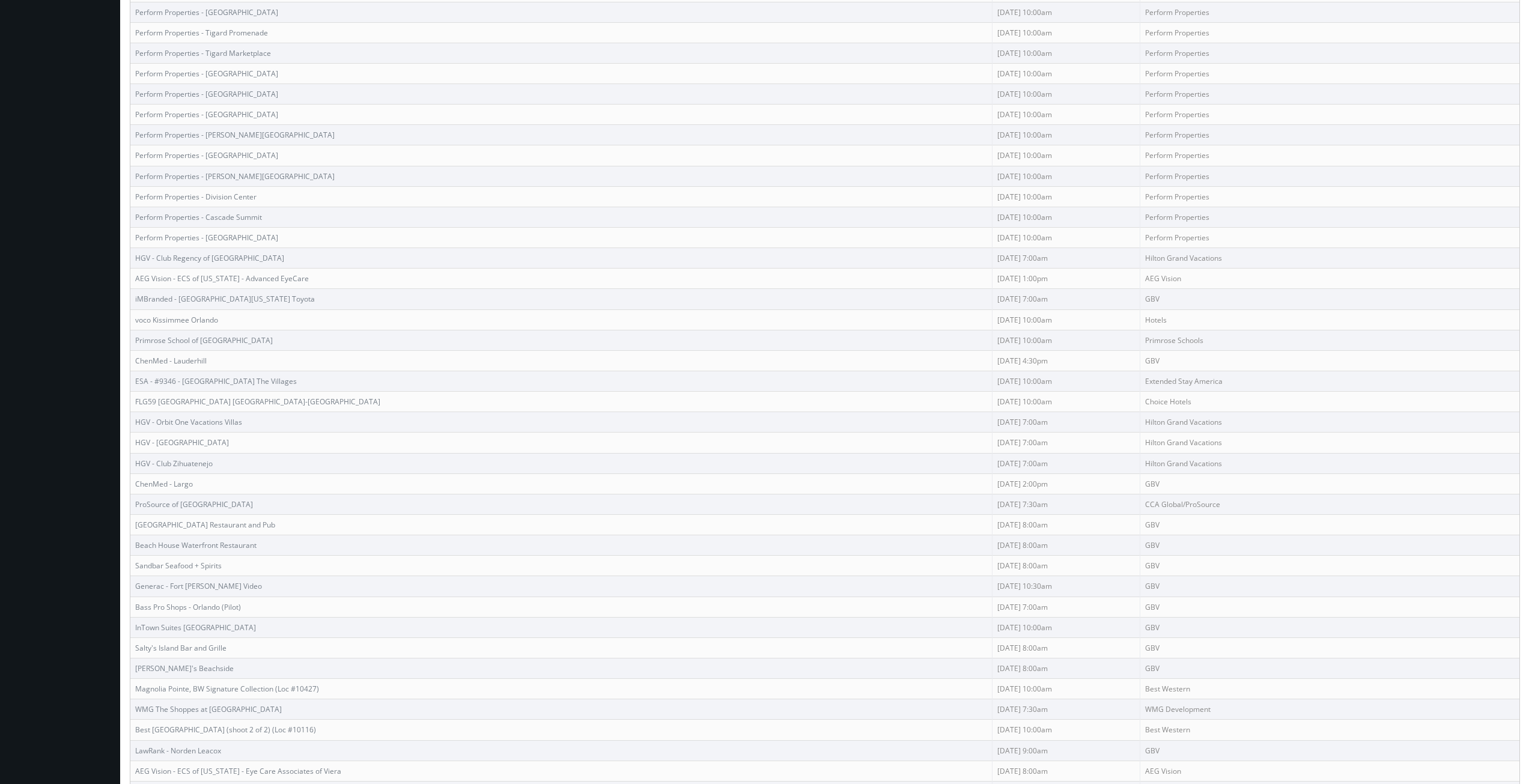
scroll to position [781, 0]
drag, startPoint x: 255, startPoint y: 336, endPoint x: 132, endPoint y: 336, distance: 123.0
click at [132, 336] on td "Primrose School of Horizon West" at bounding box center [562, 331] width 862 height 20
drag, startPoint x: 223, startPoint y: 311, endPoint x: 135, endPoint y: 310, distance: 88.0
click at [135, 310] on td "voco Kissimmee Orlando" at bounding box center [562, 311] width 862 height 20
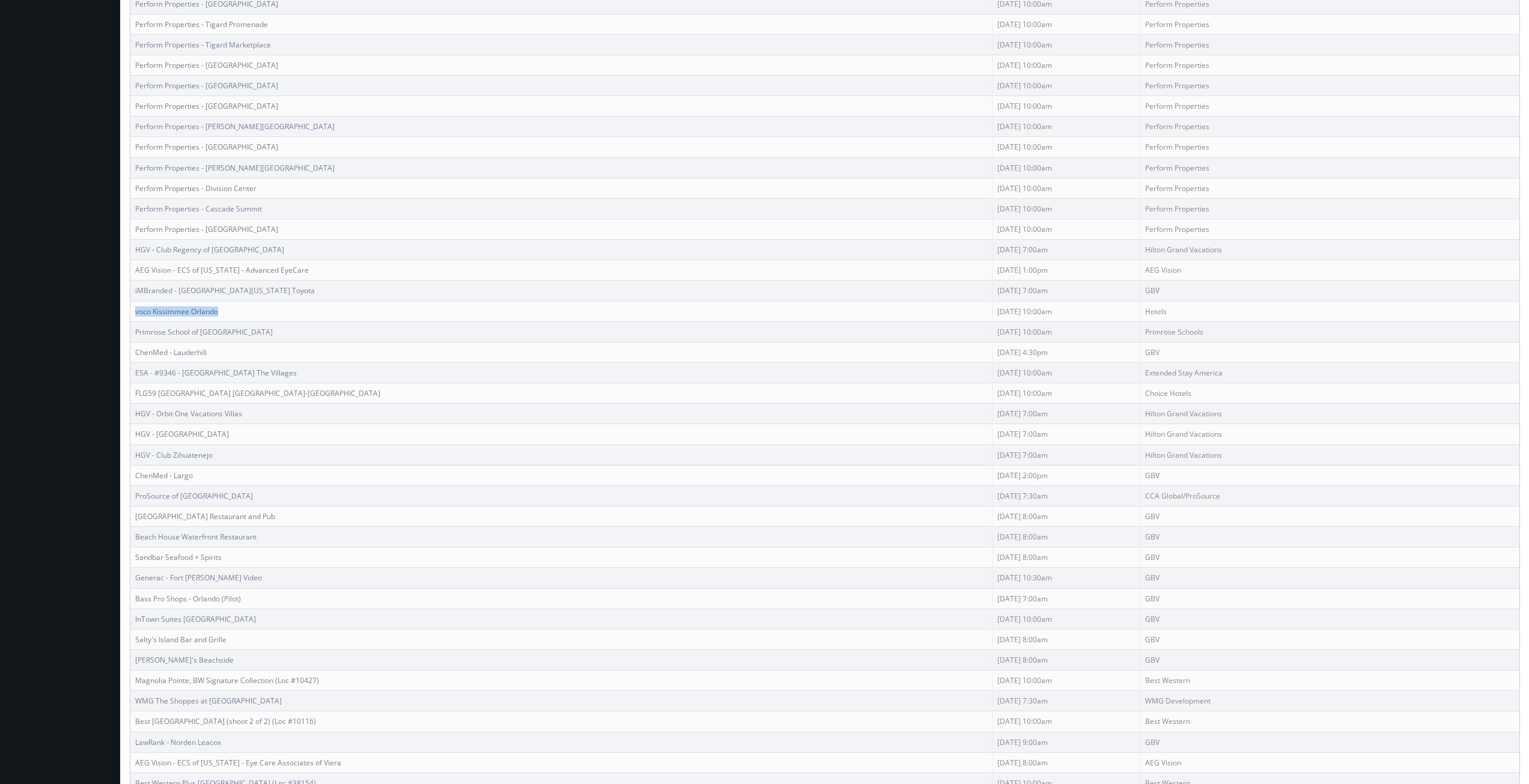
copy link "voco Kissimmee Orlando"
drag, startPoint x: 250, startPoint y: 289, endPoint x: 135, endPoint y: 289, distance: 115.0
click at [135, 289] on td "iMBranded - Central Florida Toyota" at bounding box center [562, 290] width 862 height 20
copy link "iMBranded - Central Florida Toyota"
drag, startPoint x: 293, startPoint y: 273, endPoint x: 136, endPoint y: 271, distance: 157.0
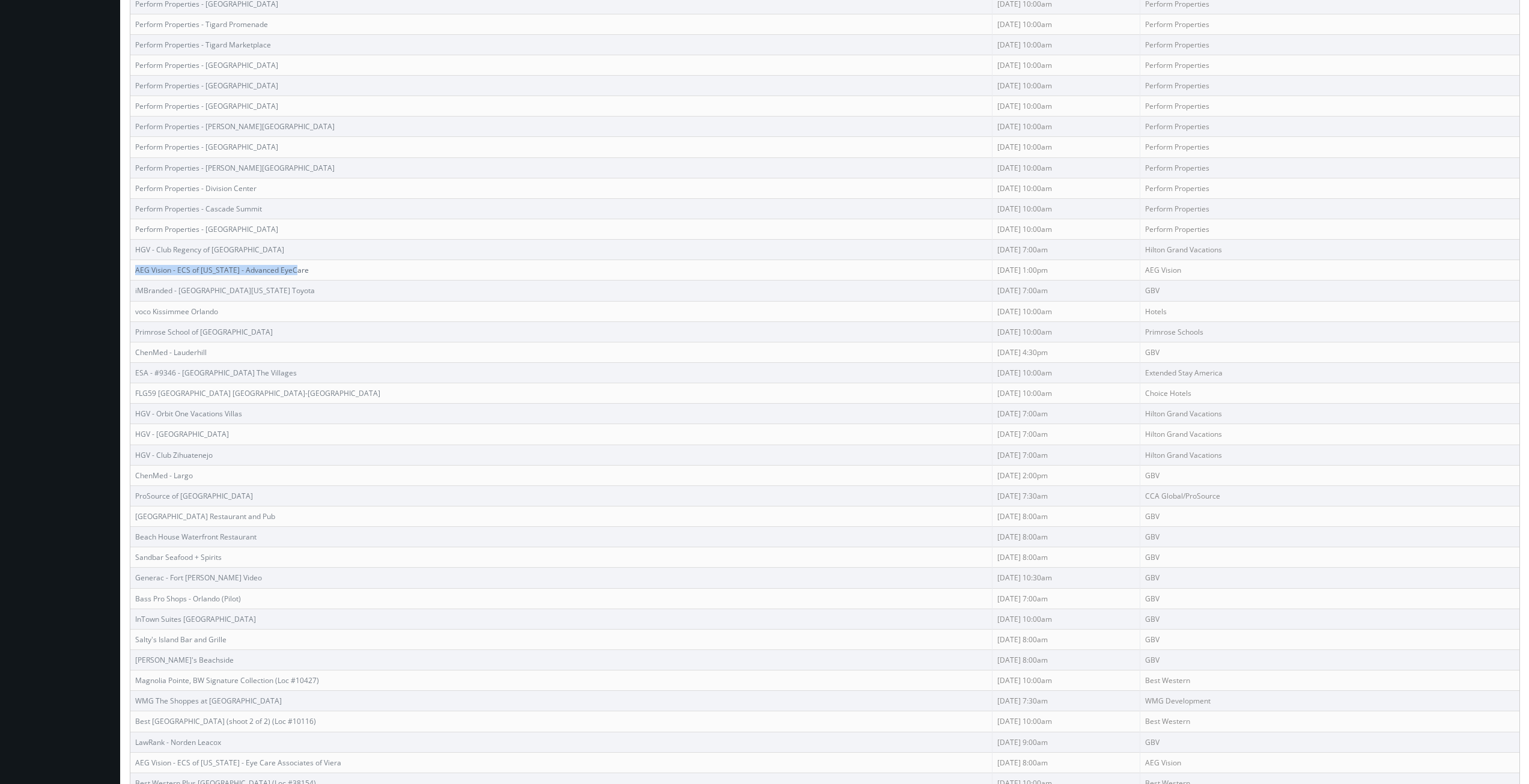
click at [136, 271] on td "AEG Vision - ECS of Florida - Advanced EyeCare" at bounding box center [562, 270] width 862 height 20
copy link "AEG Vision - ECS of Florida - Advanced EyeCare"
click at [203, 291] on link "iMBranded - Central Florida Toyota" at bounding box center [225, 290] width 179 height 11
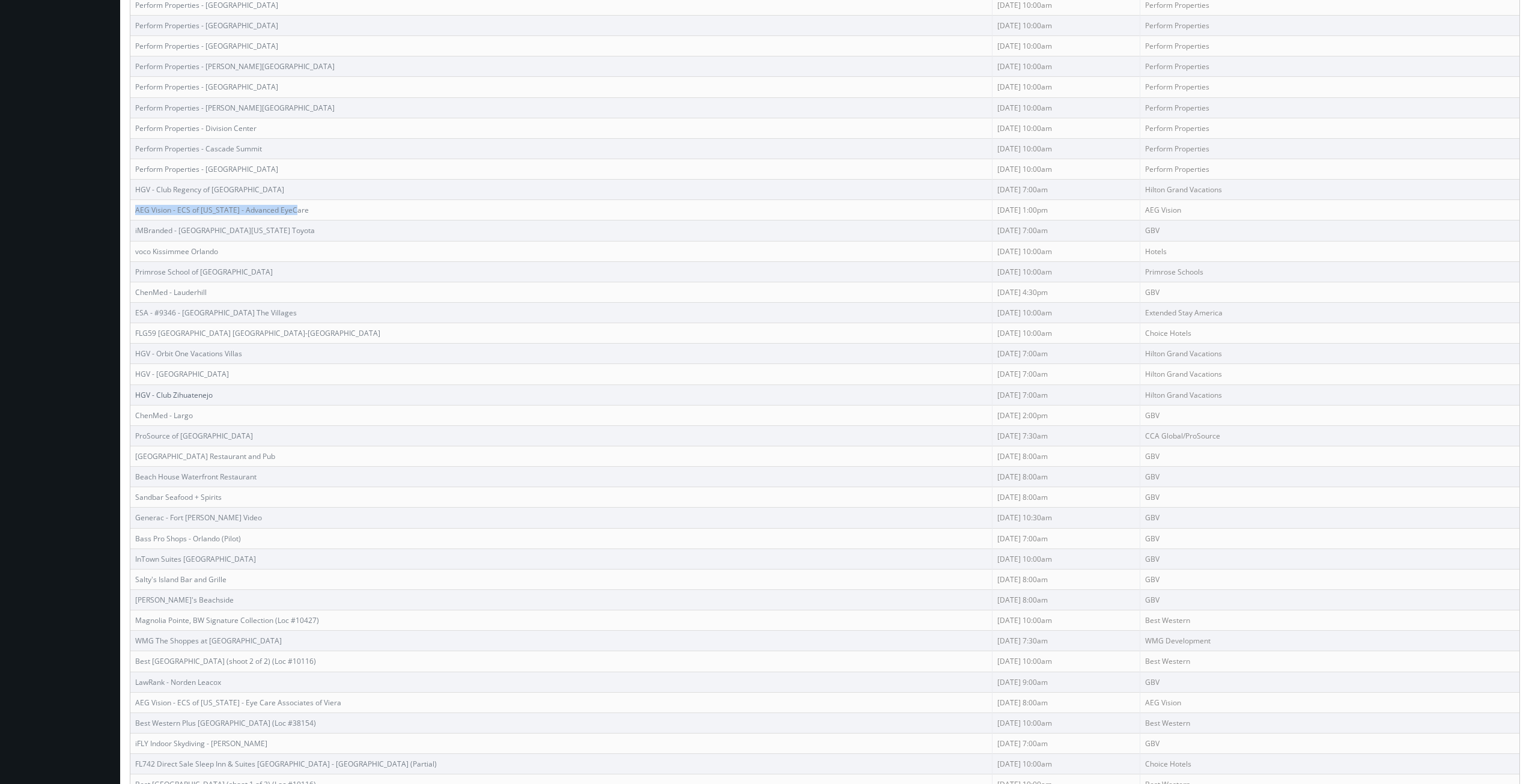
scroll to position [901, 0]
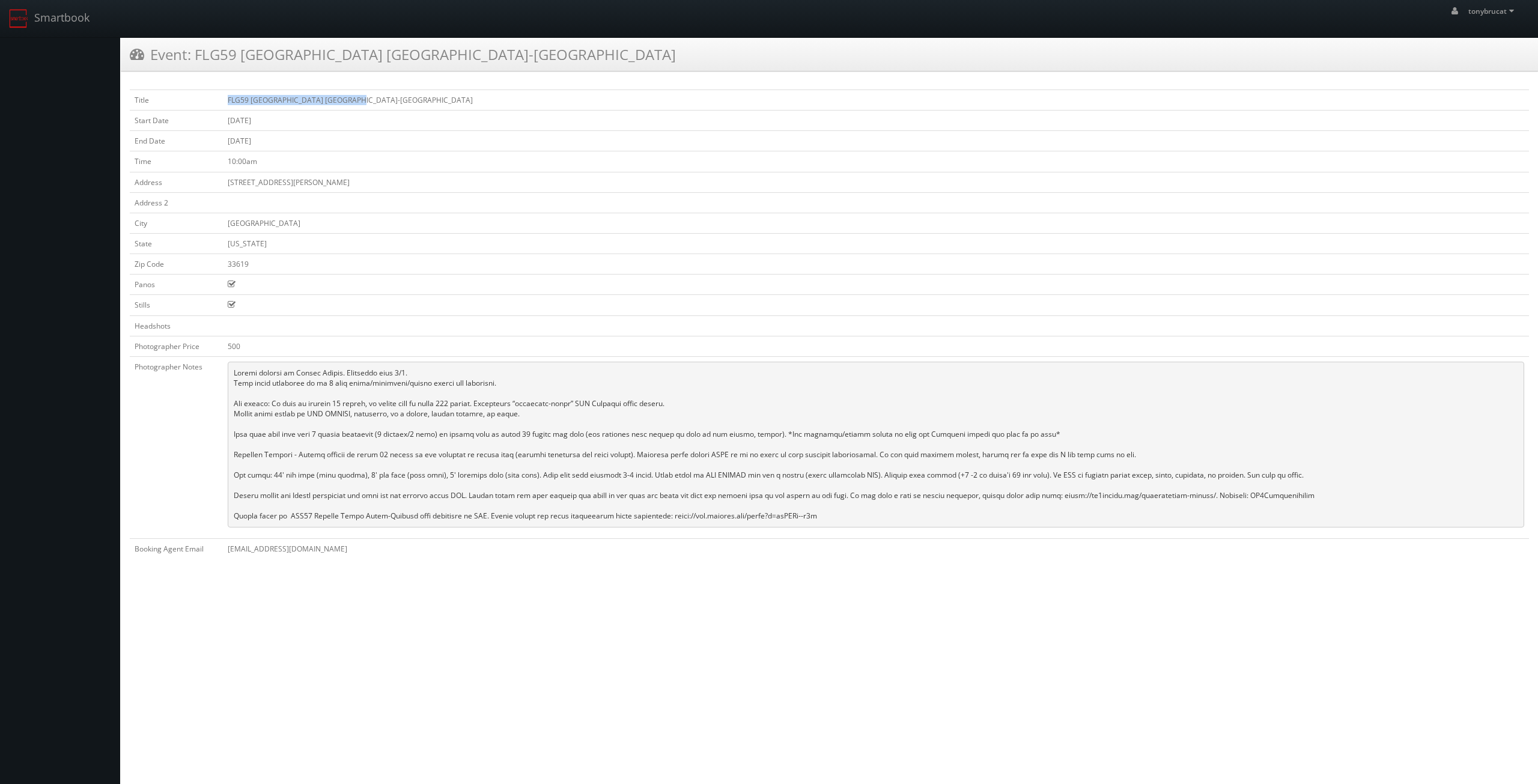
drag, startPoint x: 360, startPoint y: 101, endPoint x: 227, endPoint y: 99, distance: 133.0
click at [227, 99] on td "FLG59 [GEOGRAPHIC_DATA] [GEOGRAPHIC_DATA]-[GEOGRAPHIC_DATA]" at bounding box center [875, 100] width 1306 height 20
copy td "FLG59 [GEOGRAPHIC_DATA] [GEOGRAPHIC_DATA]-[GEOGRAPHIC_DATA]"
click at [902, 376] on pre at bounding box center [875, 444] width 1296 height 165
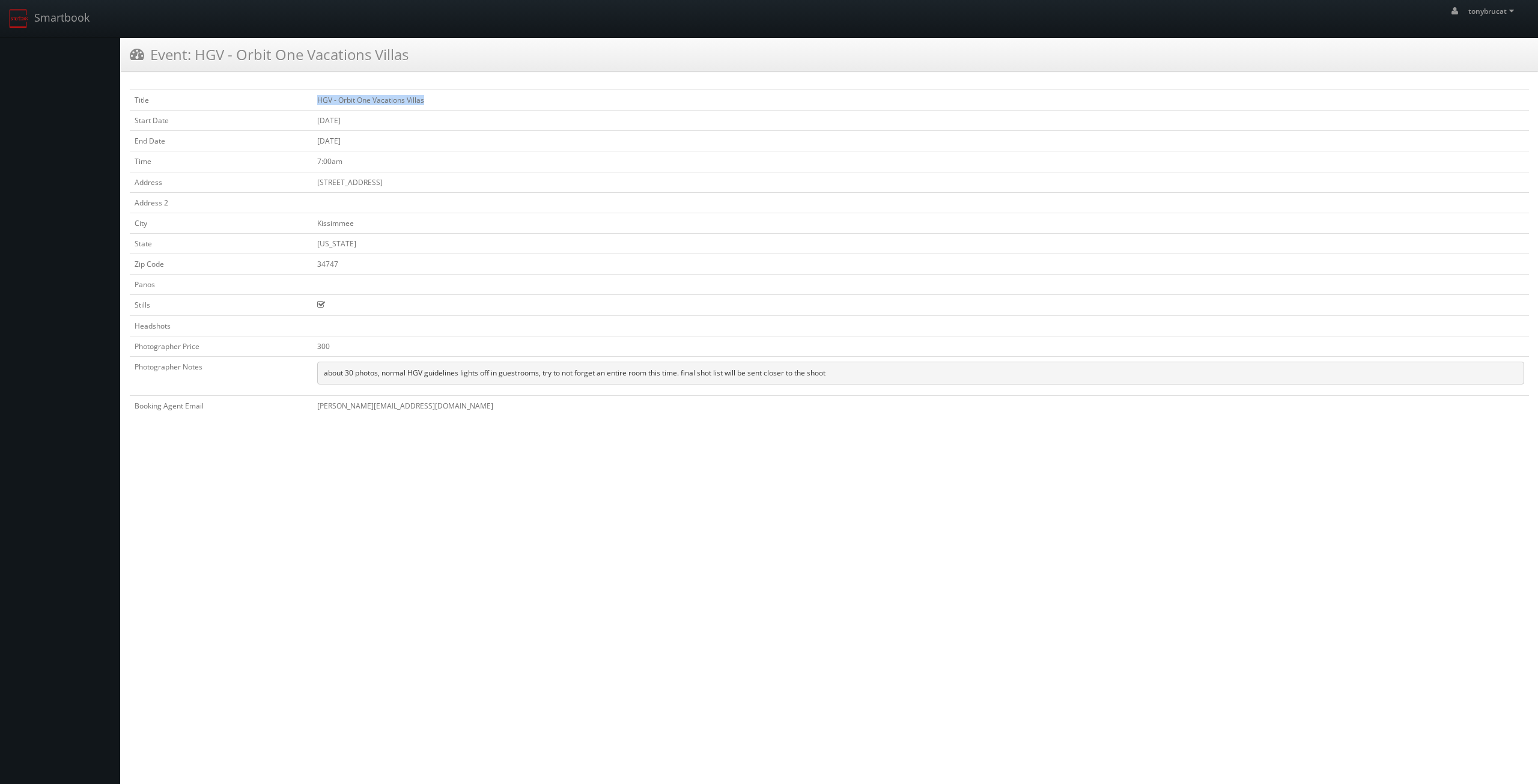
drag, startPoint x: 446, startPoint y: 97, endPoint x: 315, endPoint y: 95, distance: 131.0
click at [315, 95] on td "HGV - Orbit One Vacations Villas" at bounding box center [920, 100] width 1216 height 20
copy td "HGV - Orbit One Vacations Villas"
click at [1143, 534] on html "Smartbook Toggle Side Navigation Toggle Top Navigation tonybrucat tonybrucat Pr…" at bounding box center [769, 392] width 1538 height 784
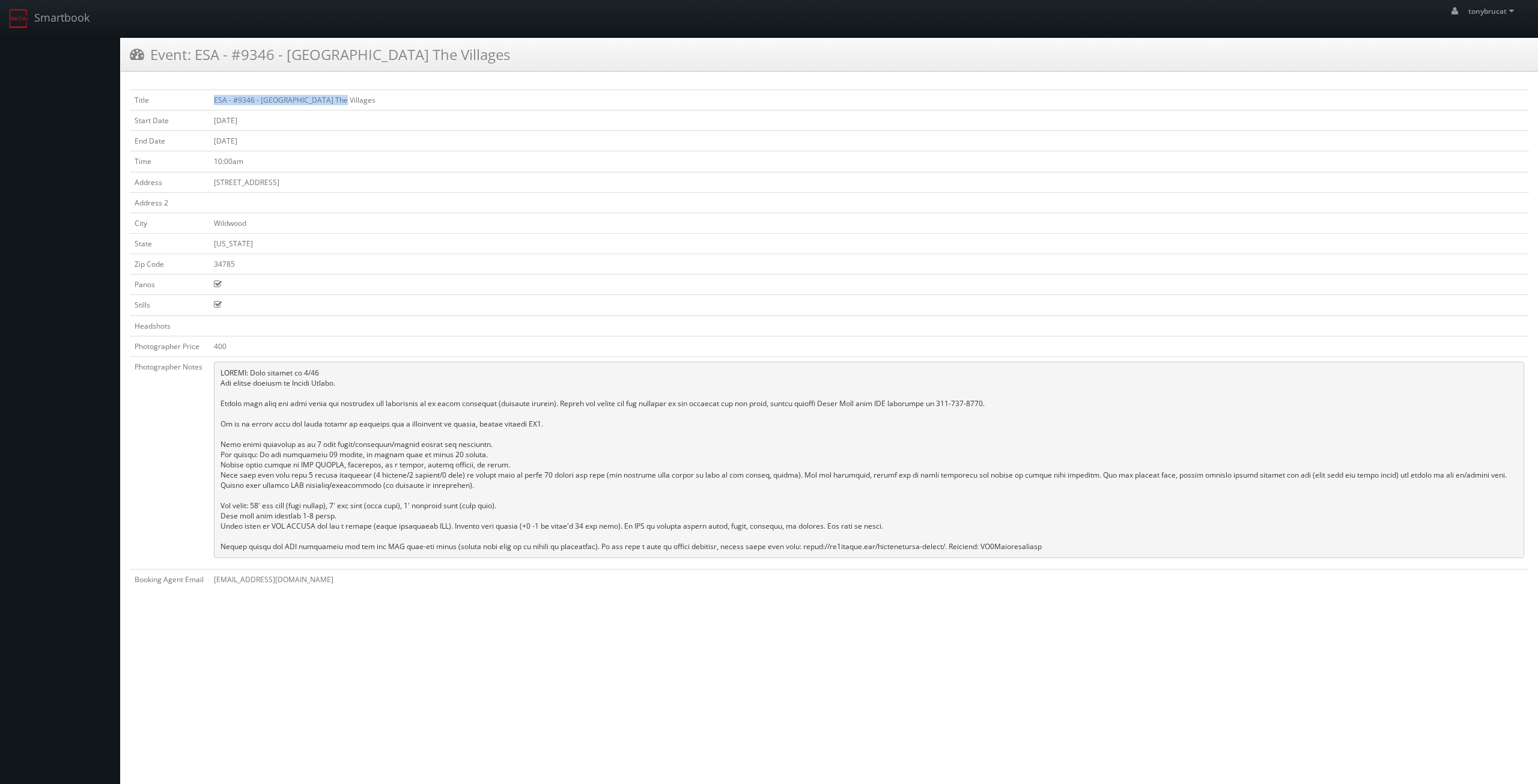
drag, startPoint x: 351, startPoint y: 96, endPoint x: 216, endPoint y: 99, distance: 135.0
click at [216, 99] on td "ESA - #9346 - [GEOGRAPHIC_DATA] The Villages" at bounding box center [868, 100] width 1320 height 20
copy td "ESA - #9346 - [GEOGRAPHIC_DATA] The Villages"
click at [979, 195] on td at bounding box center [868, 202] width 1320 height 20
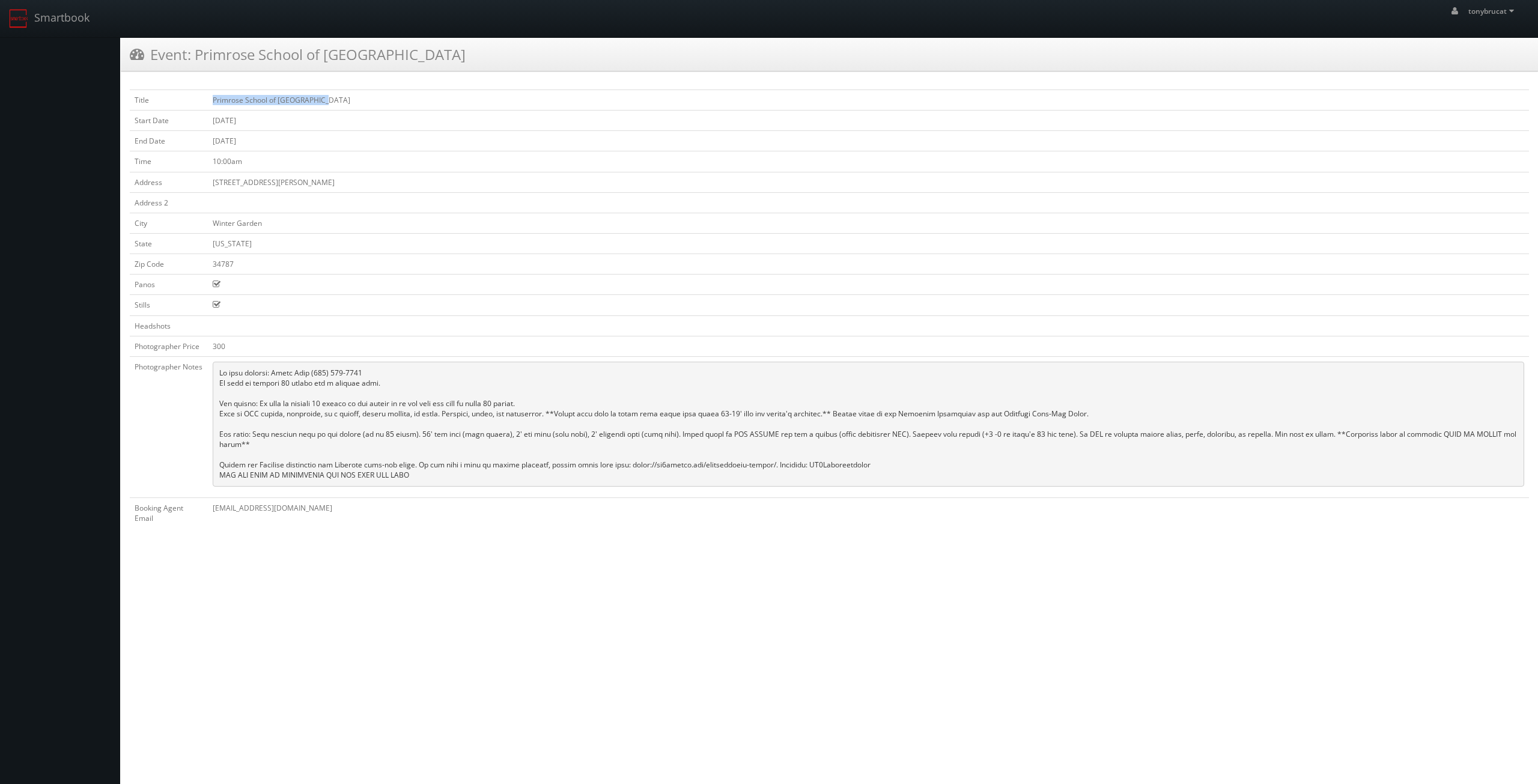
drag, startPoint x: 266, startPoint y: 95, endPoint x: 214, endPoint y: 95, distance: 52.0
click at [214, 95] on td "Primrose School of Horizon West" at bounding box center [868, 100] width 1321 height 20
copy td "Primrose School of Horizon West"
click at [990, 335] on tbody "Title Primrose School of Horizon West Start Date 08/02/2025 End Date 08/02/2025…" at bounding box center [829, 310] width 1399 height 438
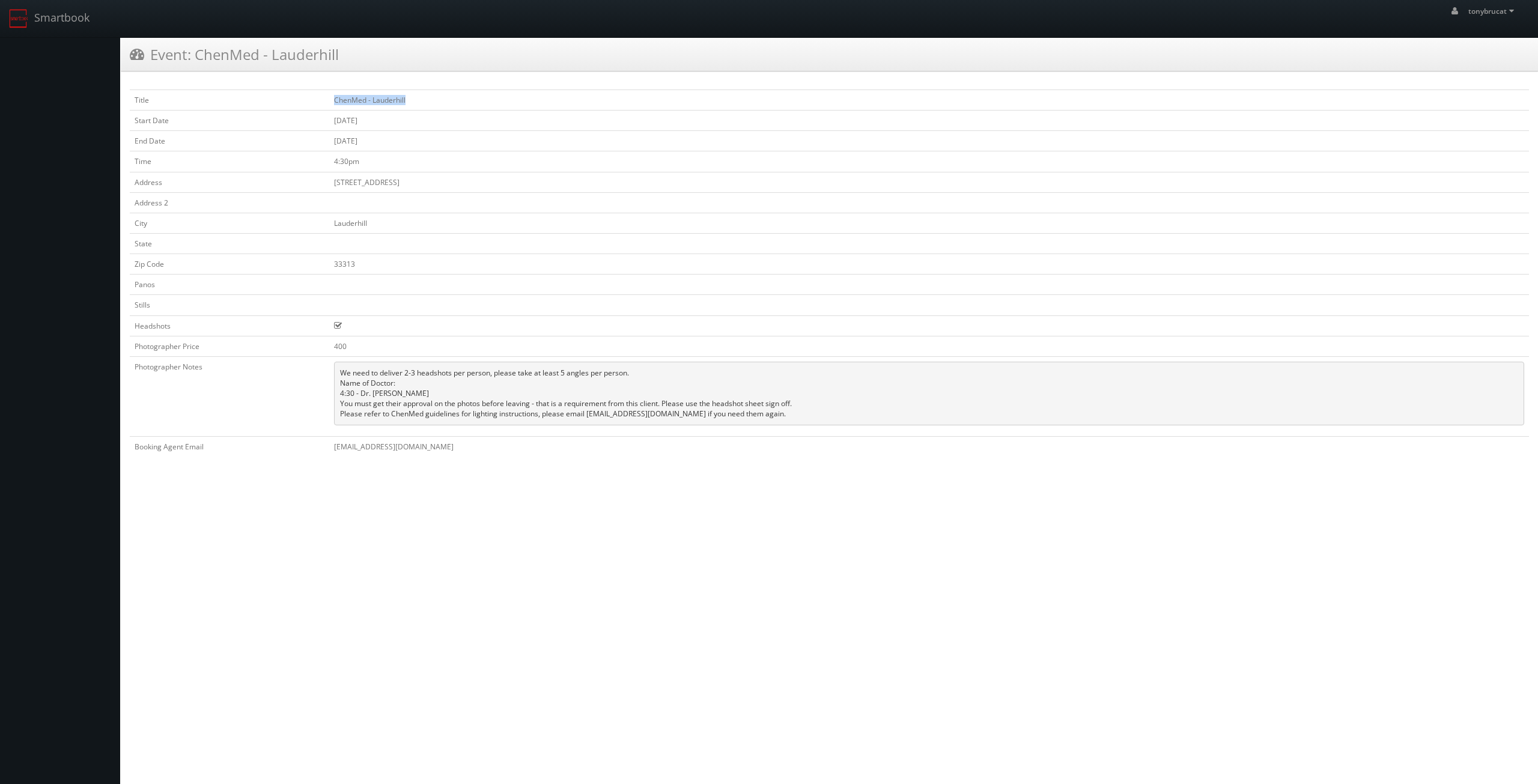
drag, startPoint x: 430, startPoint y: 103, endPoint x: 333, endPoint y: 101, distance: 97.0
click at [333, 101] on td "ChenMed - Lauderhill" at bounding box center [929, 100] width 1200 height 20
copy td "ChenMed - Lauderhill"
click at [998, 266] on td "33313" at bounding box center [929, 264] width 1200 height 20
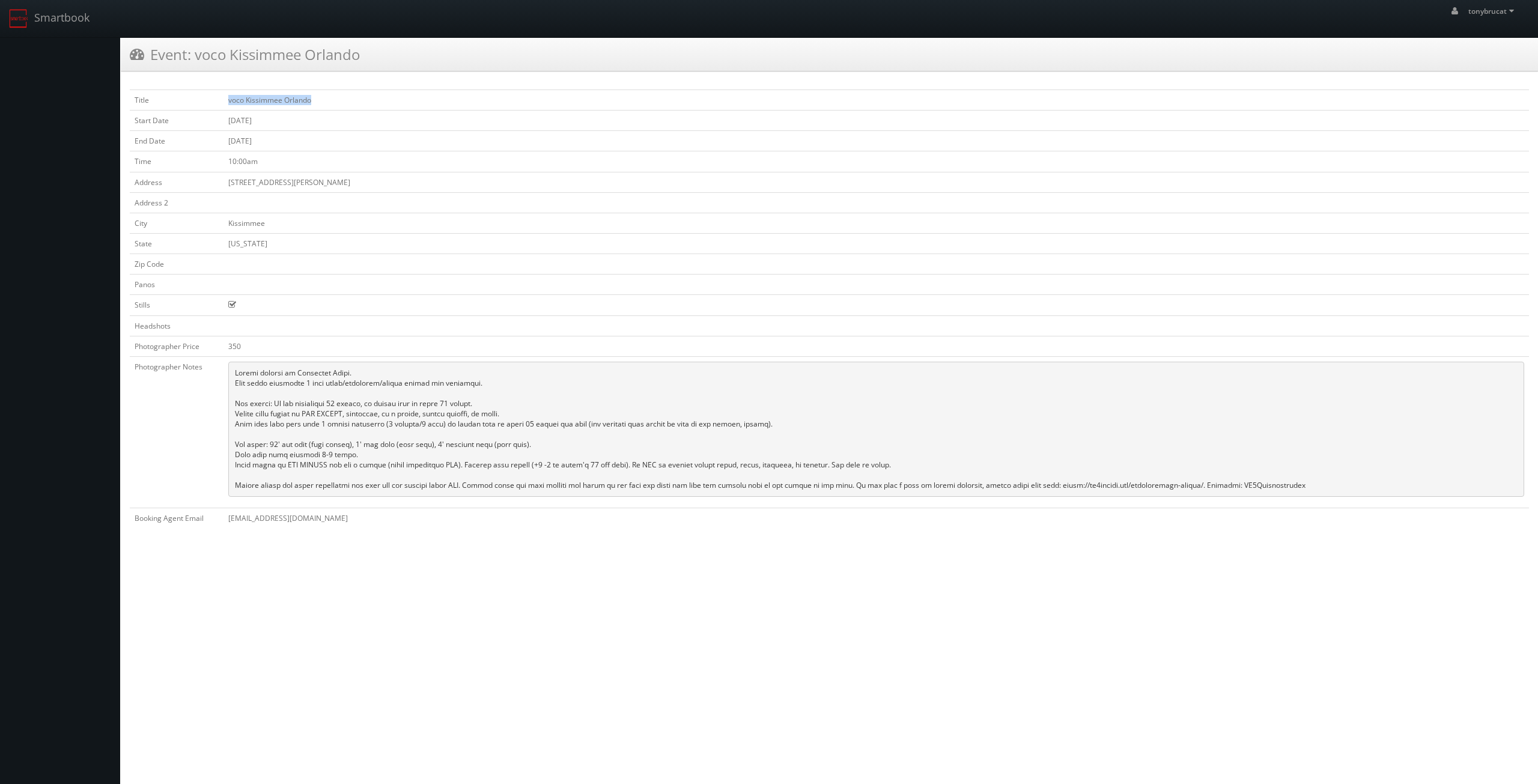
drag, startPoint x: 328, startPoint y: 99, endPoint x: 229, endPoint y: 95, distance: 99.1
click at [229, 95] on td "voco Kissimmee Orlando" at bounding box center [875, 100] width 1305 height 20
copy td "voco Kissimmee Orlando"
click at [1129, 226] on td "Kissimmee" at bounding box center [875, 222] width 1305 height 20
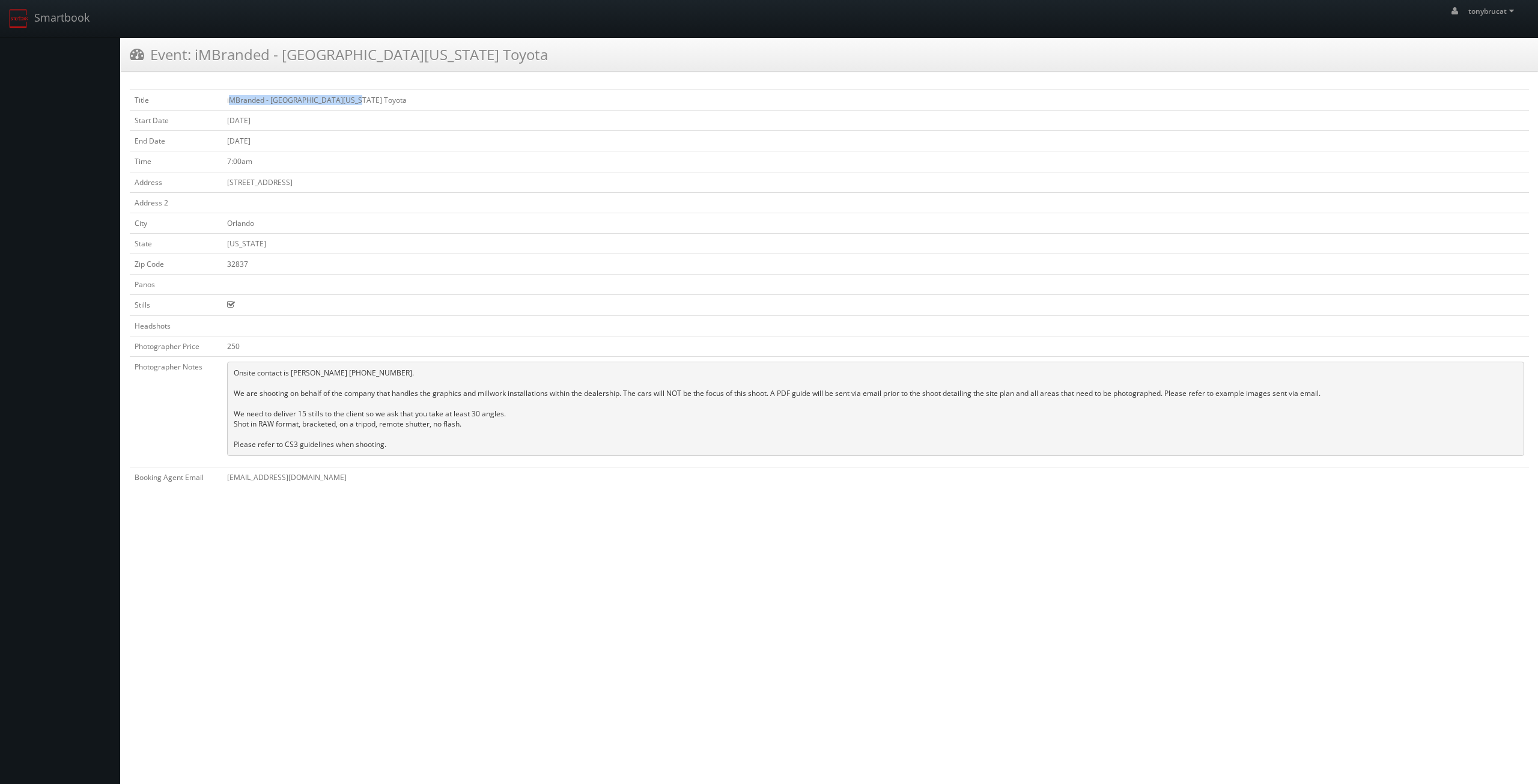
drag, startPoint x: 390, startPoint y: 94, endPoint x: 228, endPoint y: 104, distance: 162.3
click at [228, 104] on td "iMBranded - [GEOGRAPHIC_DATA][US_STATE] Toyota" at bounding box center [875, 100] width 1307 height 20
click at [412, 97] on td "iMBranded - [GEOGRAPHIC_DATA][US_STATE] Toyota" at bounding box center [875, 100] width 1307 height 20
drag, startPoint x: 418, startPoint y: 104, endPoint x: 227, endPoint y: 98, distance: 191.1
click at [227, 98] on td "iMBranded - [GEOGRAPHIC_DATA][US_STATE] Toyota" at bounding box center [875, 100] width 1307 height 20
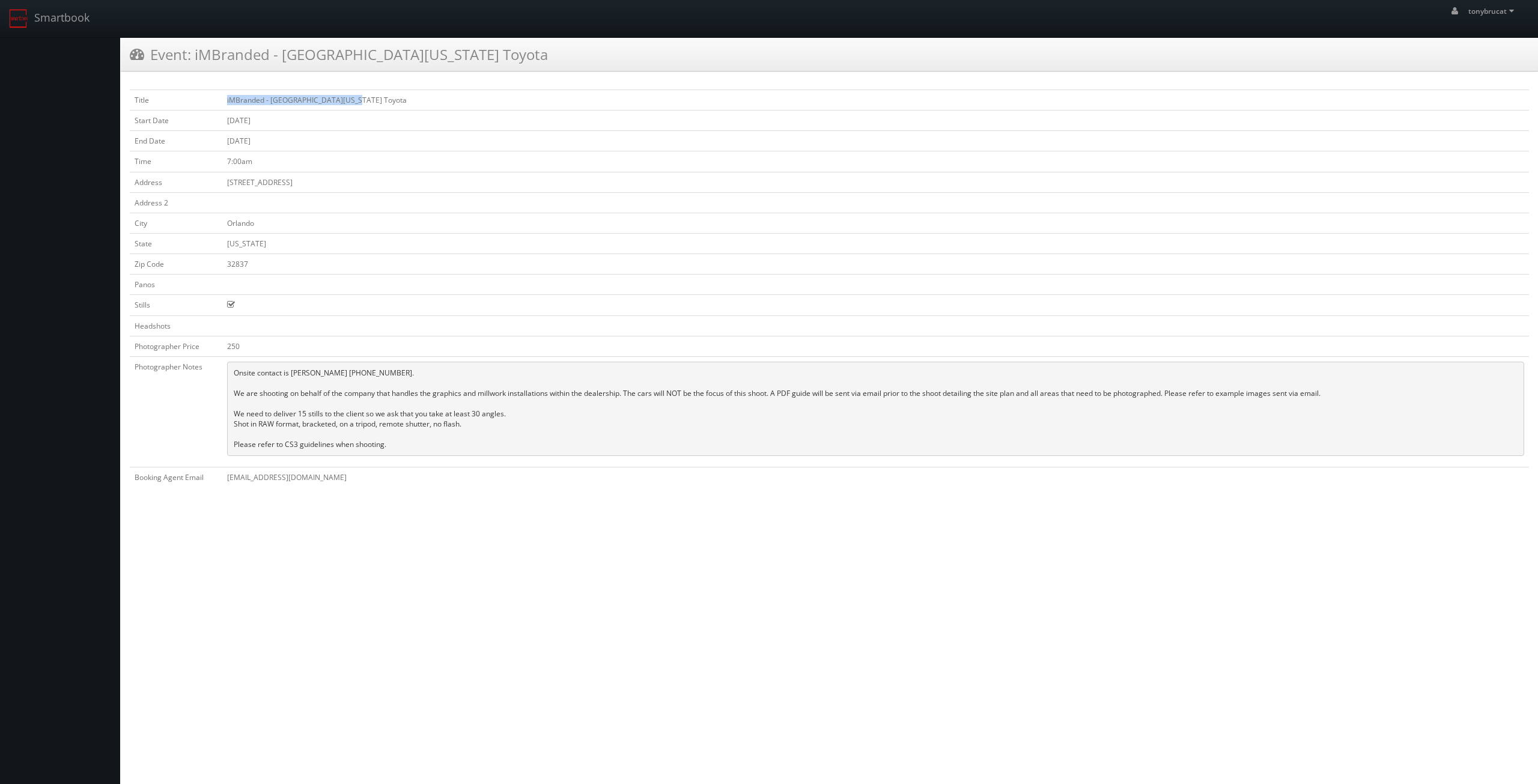
copy td "iMBranded - [GEOGRAPHIC_DATA][US_STATE] Toyota"
click at [963, 329] on td at bounding box center [875, 325] width 1307 height 20
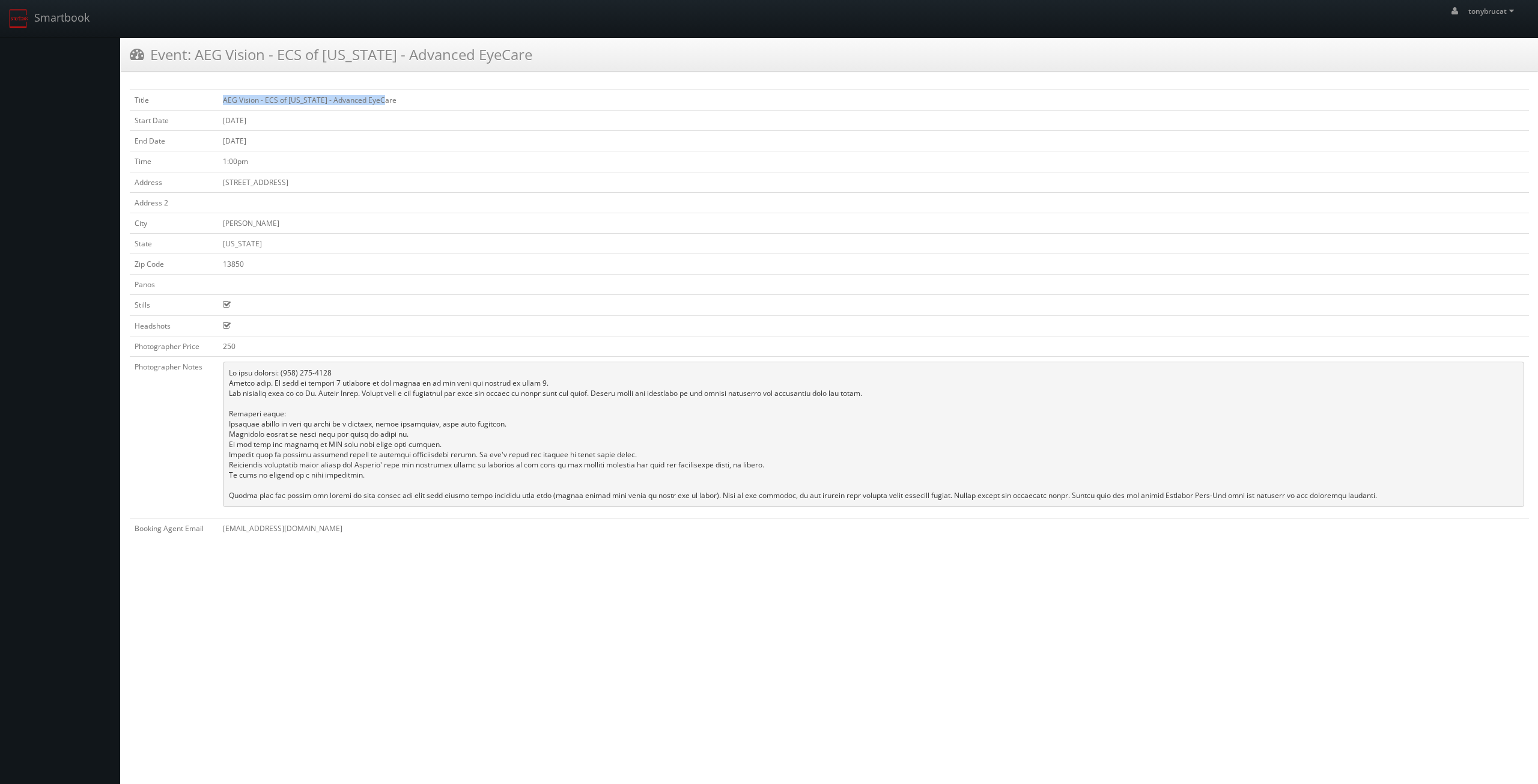
drag, startPoint x: 394, startPoint y: 99, endPoint x: 221, endPoint y: 90, distance: 173.2
click at [221, 90] on td "AEG Vision - ECS of Florida - Advanced EyeCare" at bounding box center [874, 100] width 1311 height 20
copy td "AEG Vision - ECS of Florida - Advanced EyeCare"
click at [828, 330] on td at bounding box center [874, 325] width 1311 height 20
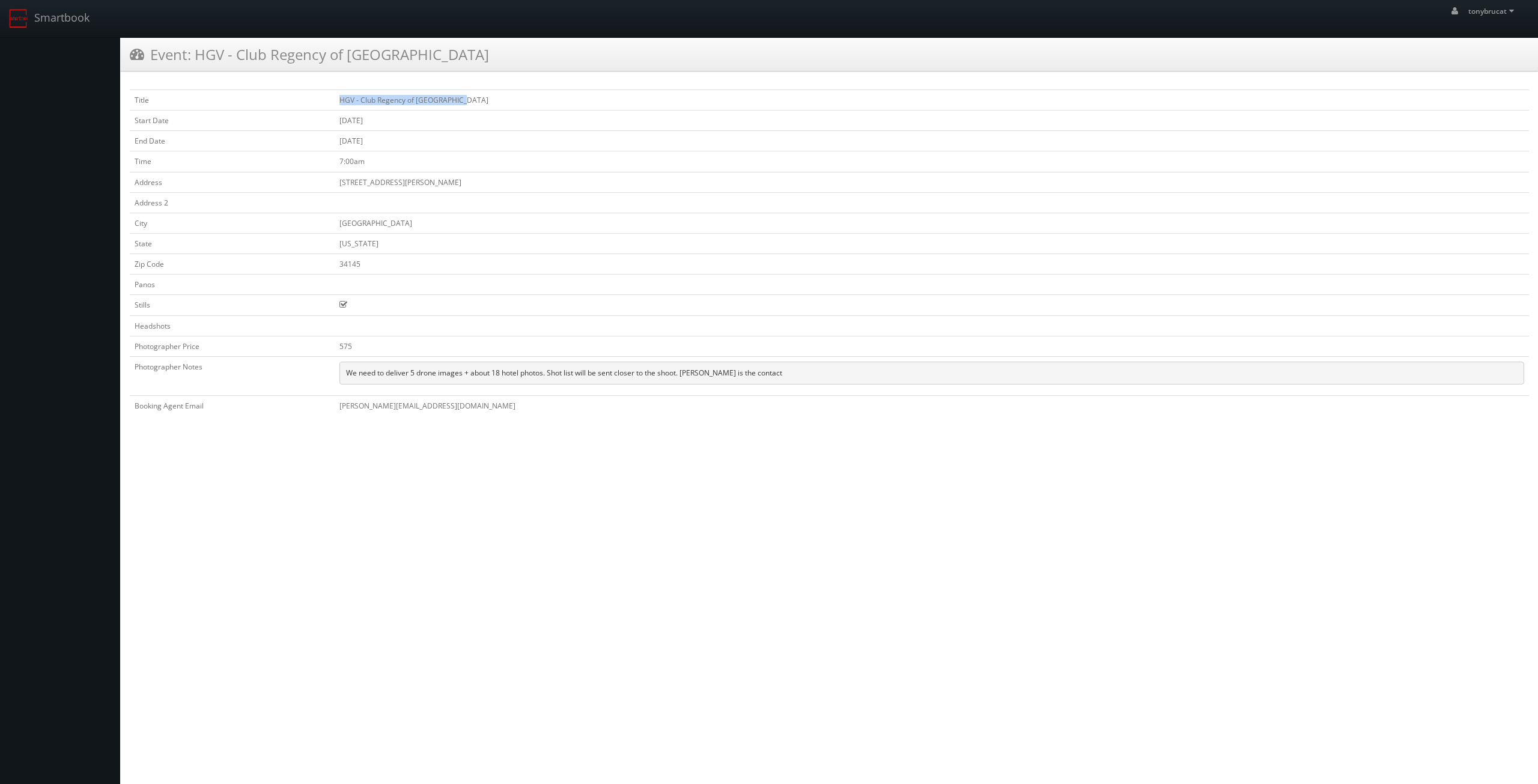
drag, startPoint x: 493, startPoint y: 99, endPoint x: 348, endPoint y: 90, distance: 145.3
click at [348, 90] on td "HGV - Club Regency of [GEOGRAPHIC_DATA]" at bounding box center [931, 100] width 1194 height 20
copy td "HGV - Club Regency of [GEOGRAPHIC_DATA]"
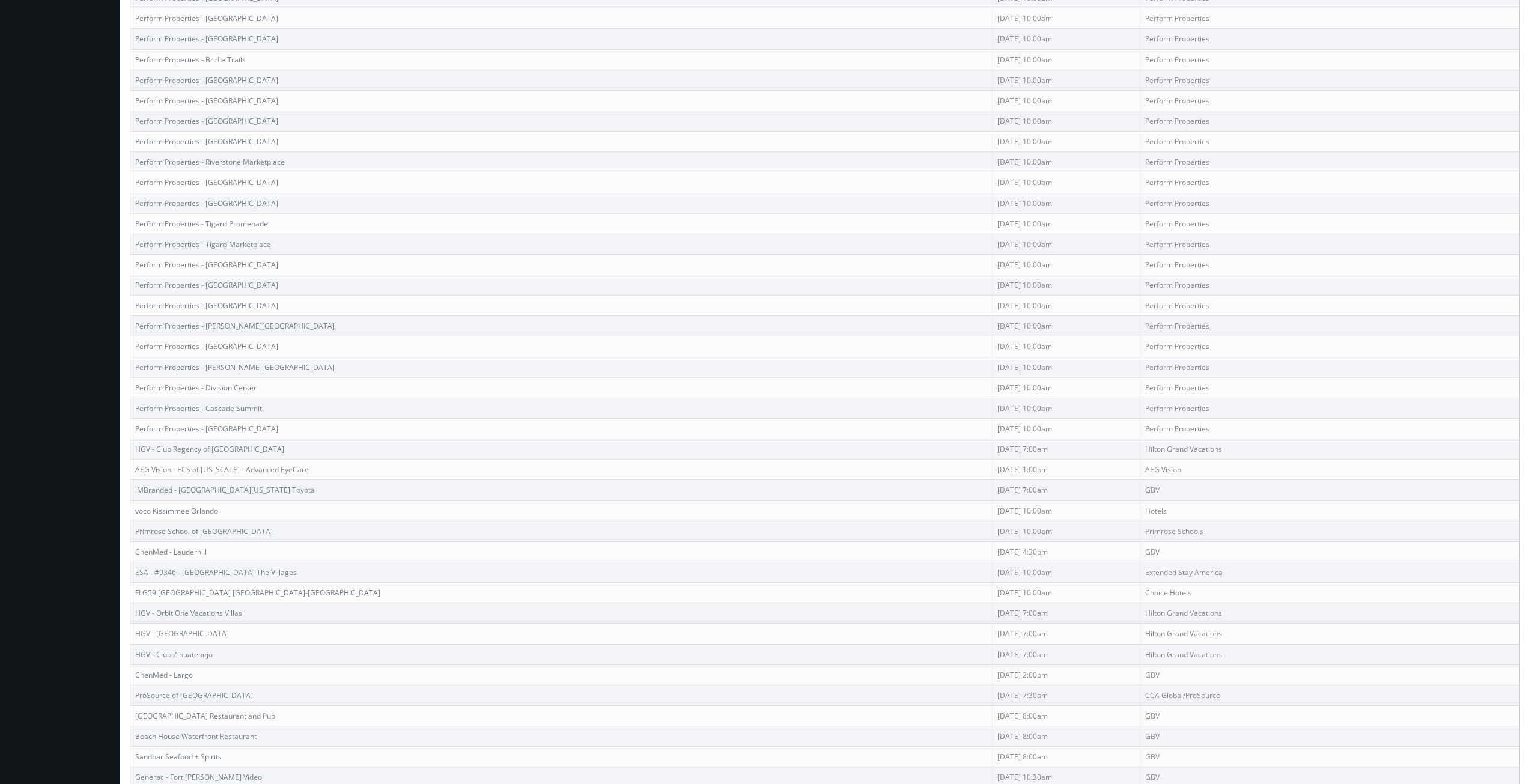
scroll to position [601, 0]
drag, startPoint x: 244, startPoint y: 495, endPoint x: 997, endPoint y: 495, distance: 753.0
click at [997, 495] on tr "voco Kissimmee Orlando 08/06/2025 10:00am Hotels" at bounding box center [825, 491] width 1389 height 20
